Goal: Complete application form

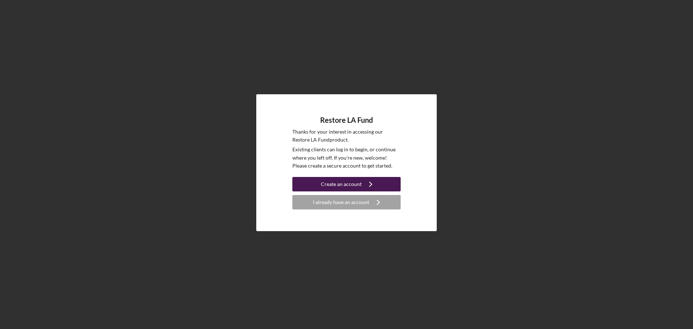
click at [363, 183] on icon "Icon/Navigate" at bounding box center [371, 184] width 18 height 18
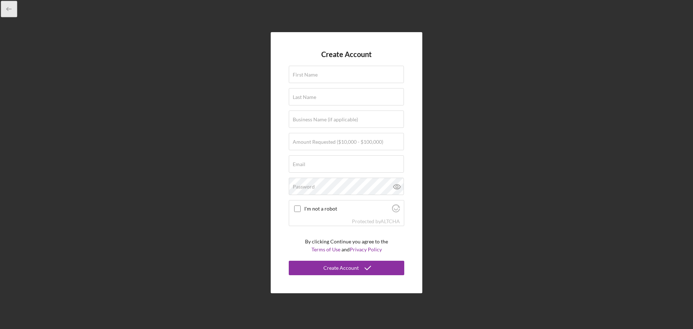
click at [9, 8] on icon "button" at bounding box center [9, 9] width 16 height 16
